Goal: Transaction & Acquisition: Purchase product/service

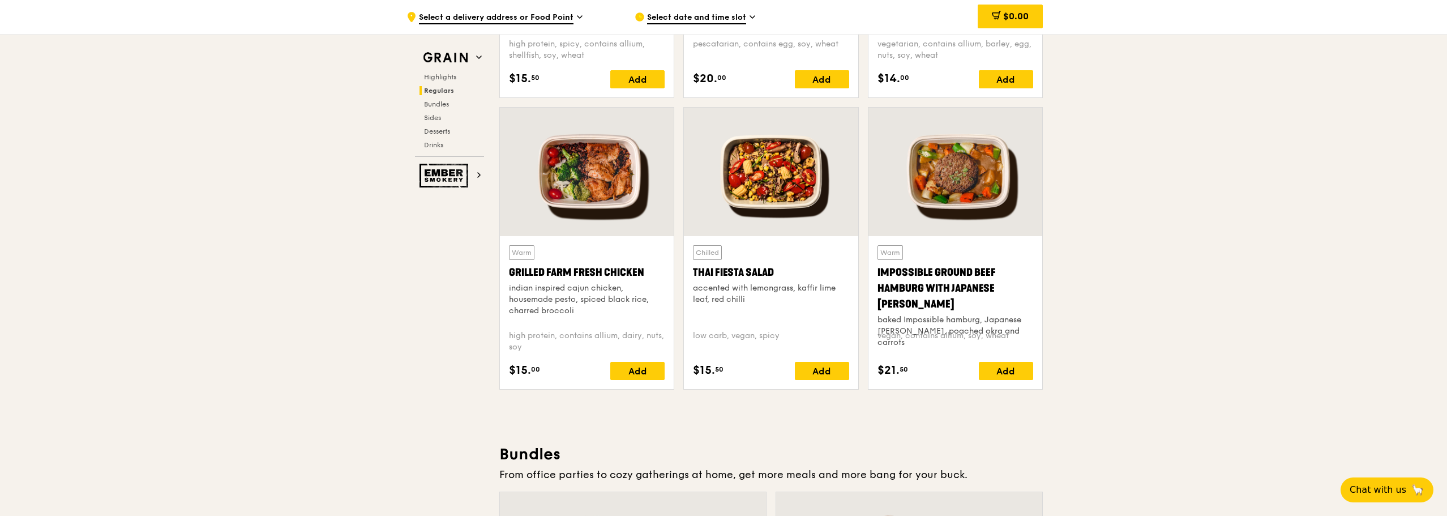
scroll to position [1302, 0]
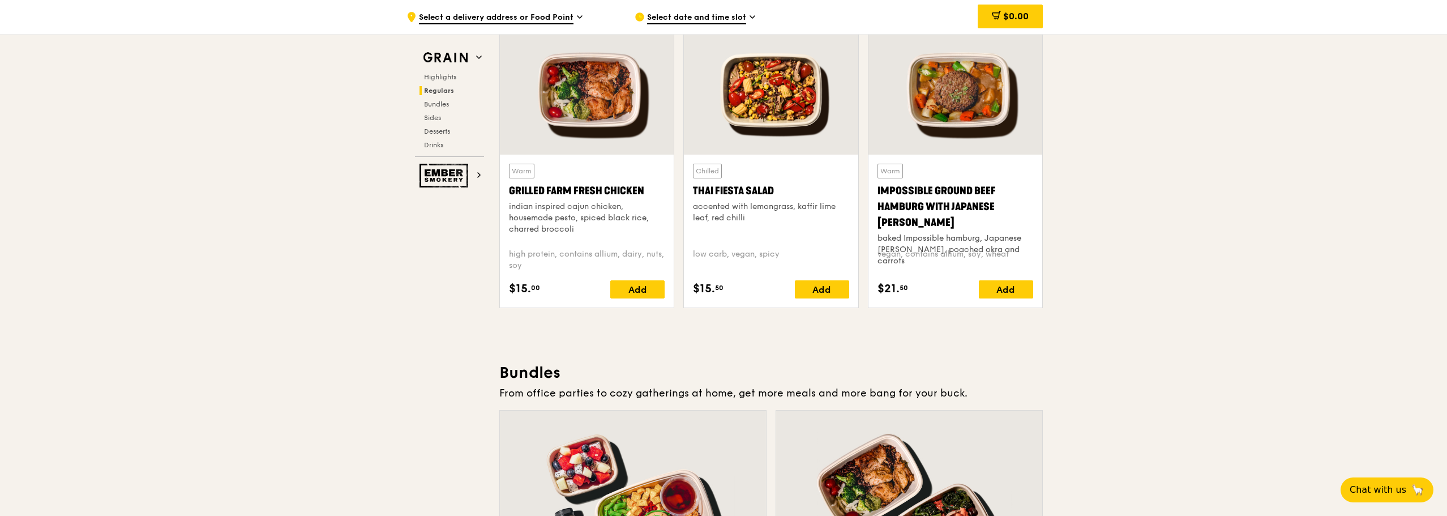
drag, startPoint x: 647, startPoint y: 191, endPoint x: 510, endPoint y: 194, distance: 137.1
click at [510, 194] on div "Grilled Farm Fresh Chicken" at bounding box center [587, 191] width 156 height 16
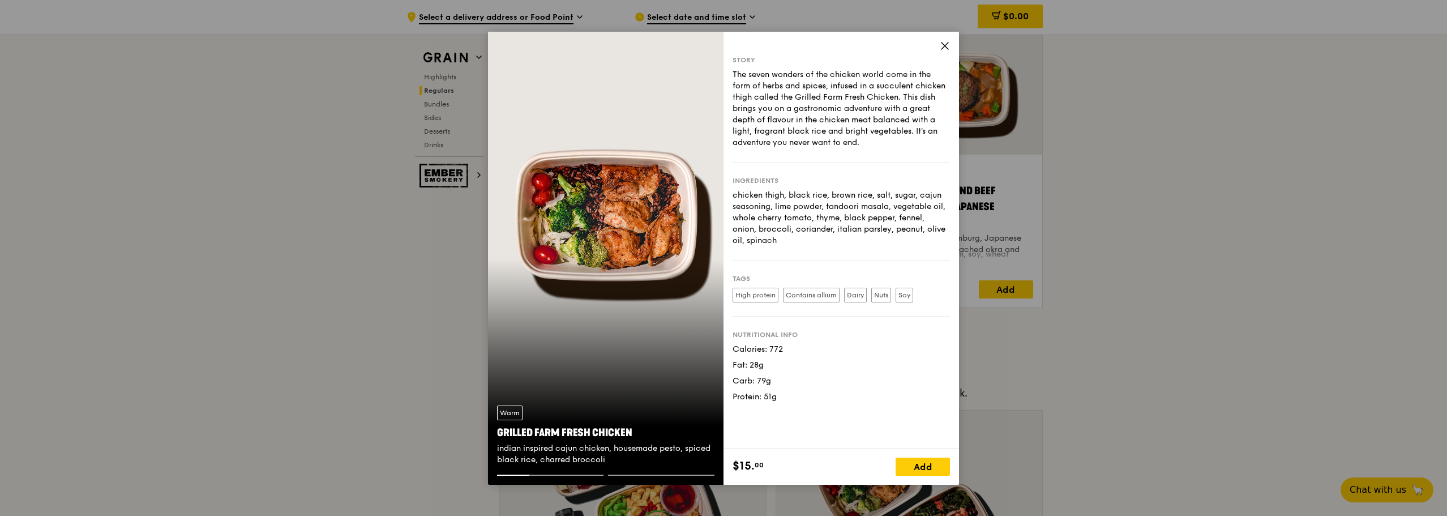
click at [945, 45] on icon at bounding box center [945, 46] width 10 height 10
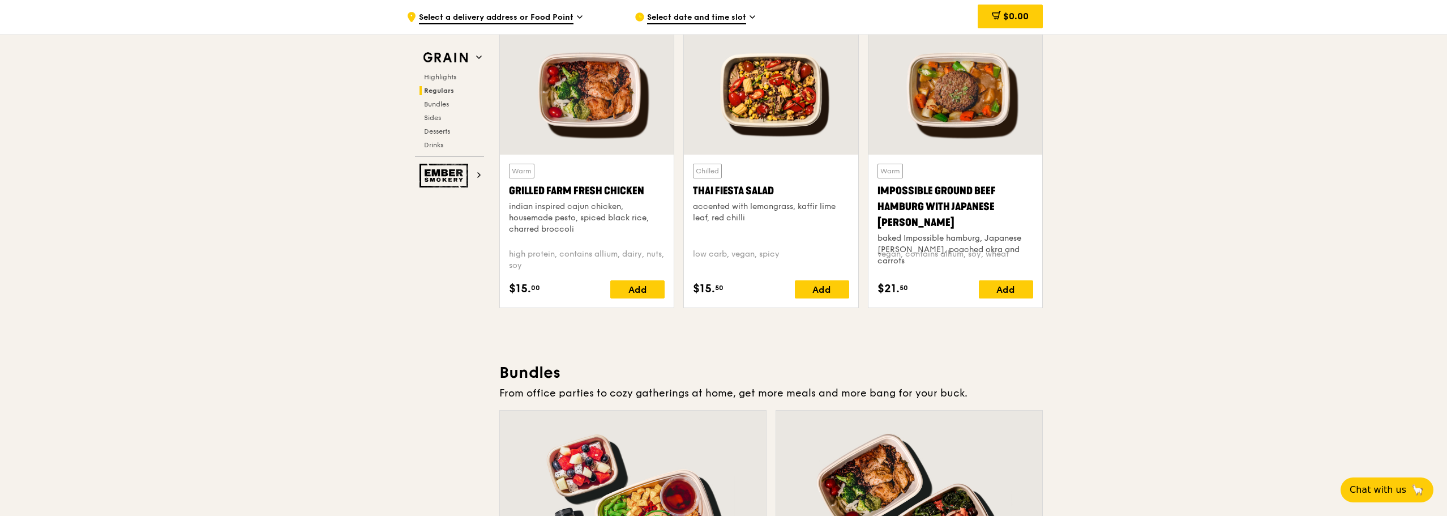
drag, startPoint x: 648, startPoint y: 191, endPoint x: 509, endPoint y: 192, distance: 138.7
click at [509, 192] on div "Grilled Farm Fresh Chicken" at bounding box center [587, 191] width 156 height 16
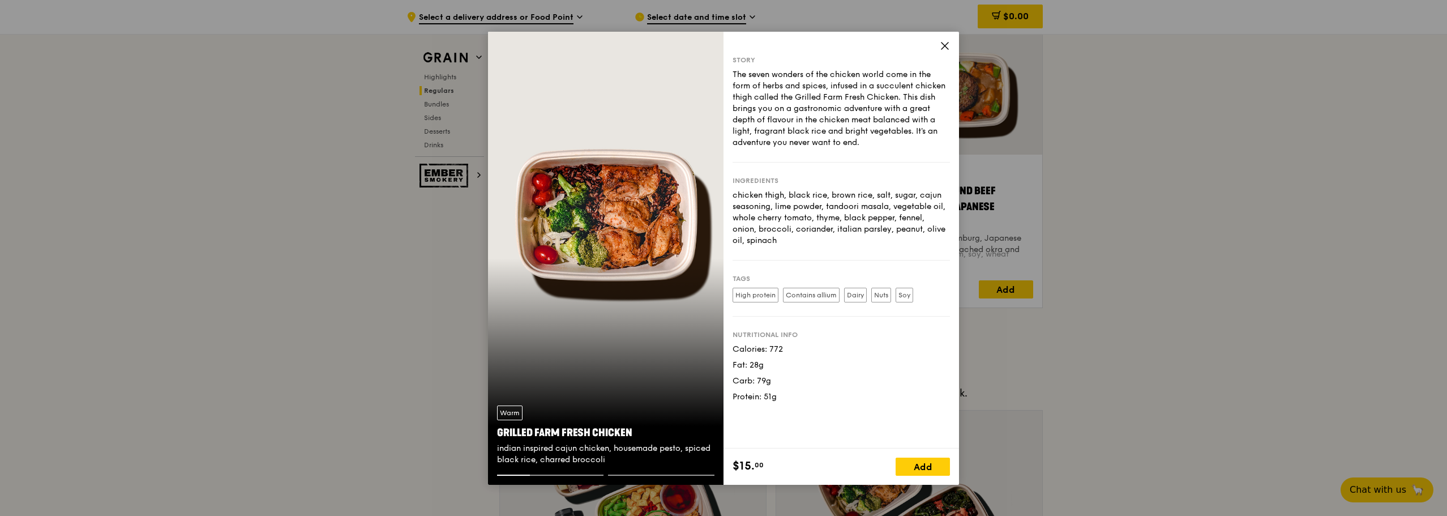
click at [947, 46] on icon at bounding box center [945, 46] width 10 height 10
